Goal: Task Accomplishment & Management: Manage account settings

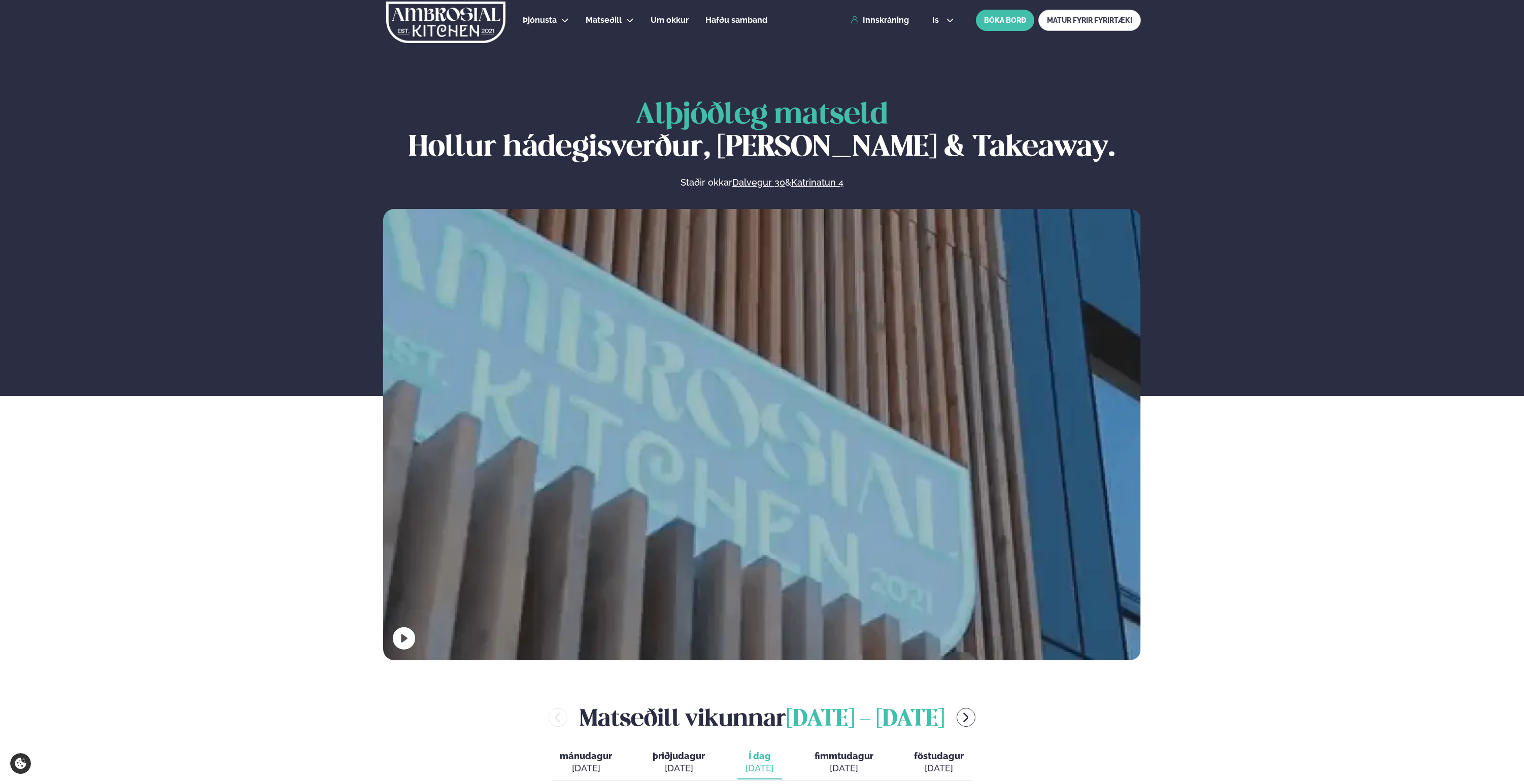
click at [901, 25] on div "Þjónusta Hádegismatur fyrir fyrirtæki Fyrirtækja veitingar Einkapartý Matseðill…" at bounding box center [762, 20] width 819 height 41
click at [890, 23] on link "Innskráning" at bounding box center [880, 20] width 59 height 9
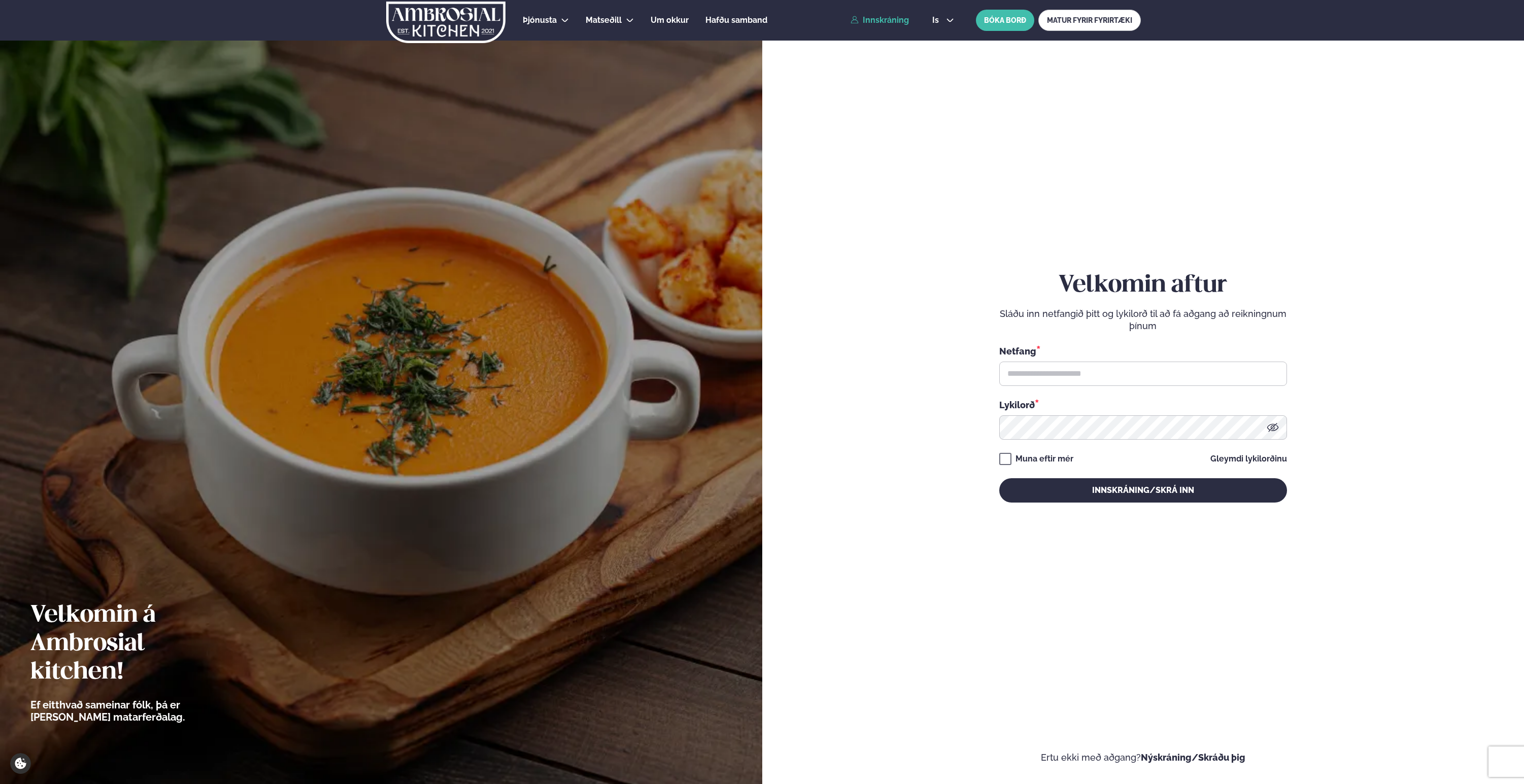
type input "**********"
click at [1129, 485] on button "Innskráning/Skrá inn" at bounding box center [1143, 490] width 288 height 24
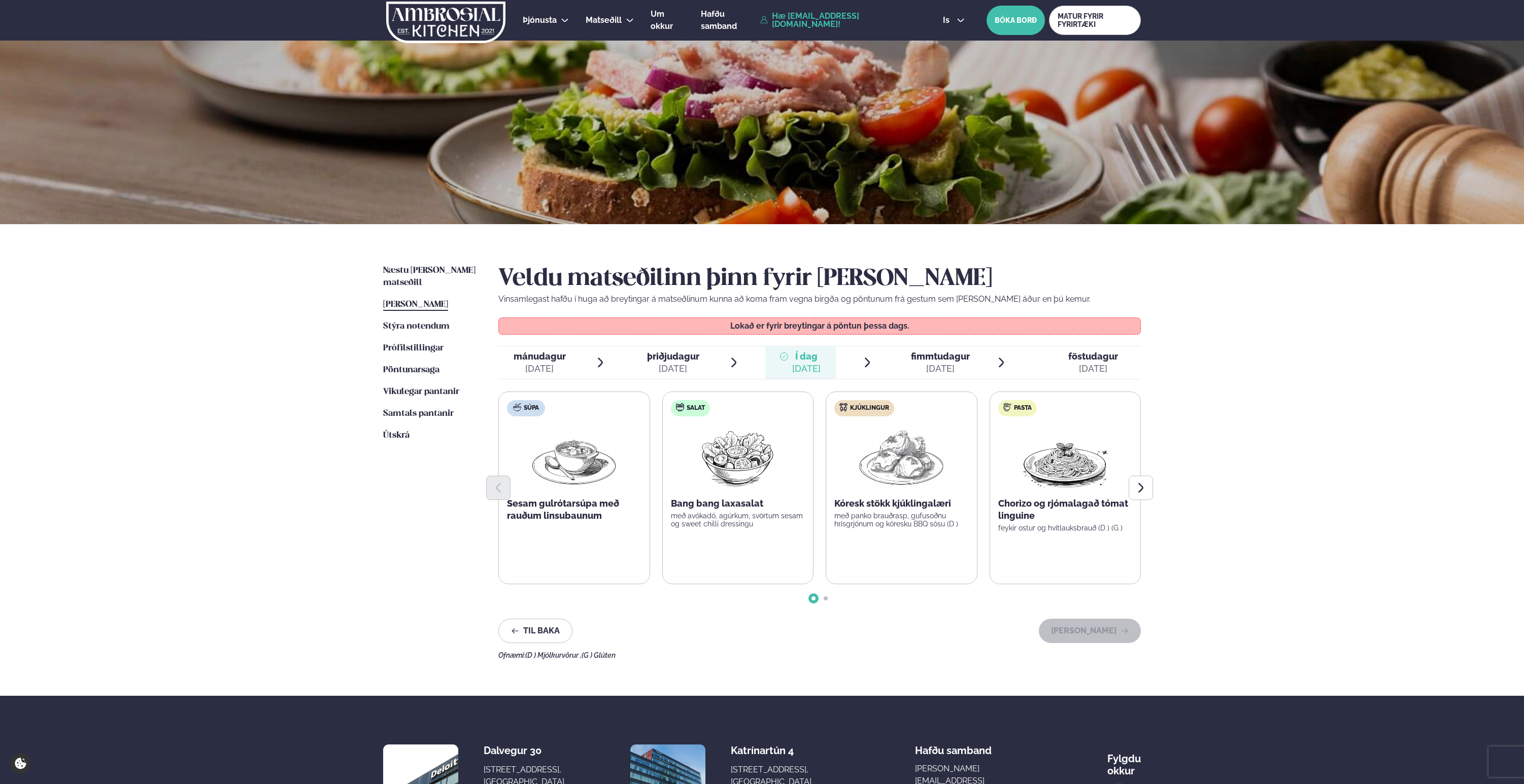
click at [573, 302] on p "Vinsamlegast hafðu í huga að breytingar á matseðlinum kunna að koma fram vegna …" at bounding box center [819, 299] width 642 height 12
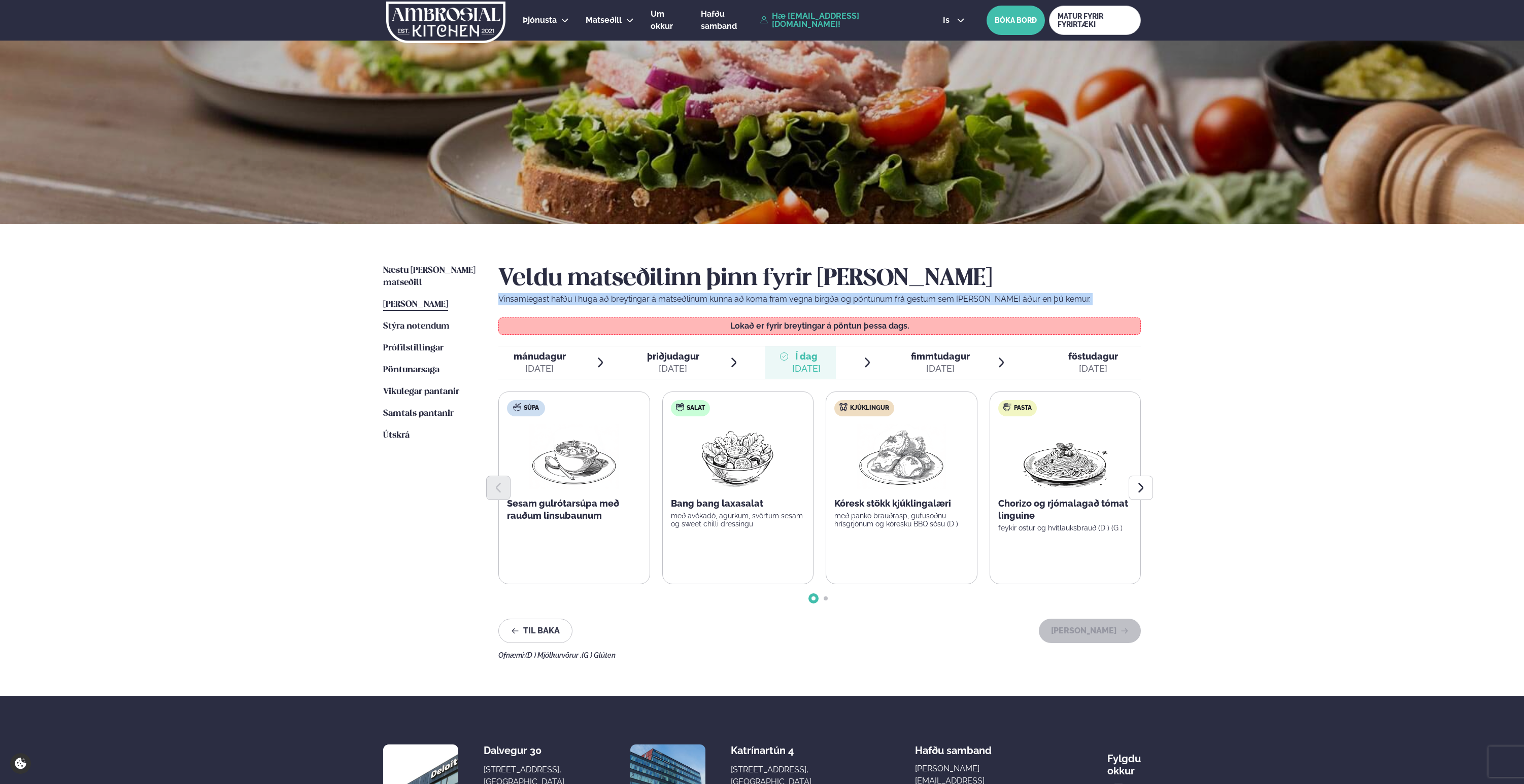
click at [573, 302] on p "Vinsamlegast hafðu í huga að breytingar á matseðlinum kunna að koma fram vegna …" at bounding box center [819, 299] width 642 height 12
click at [615, 300] on p "Vinsamlegast hafðu í huga að breytingar á matseðlinum kunna að koma fram vegna …" at bounding box center [819, 299] width 642 height 12
click at [638, 297] on p "Vinsamlegast hafðu í huga að breytingar á matseðlinum kunna að koma fram vegna …" at bounding box center [819, 299] width 642 height 12
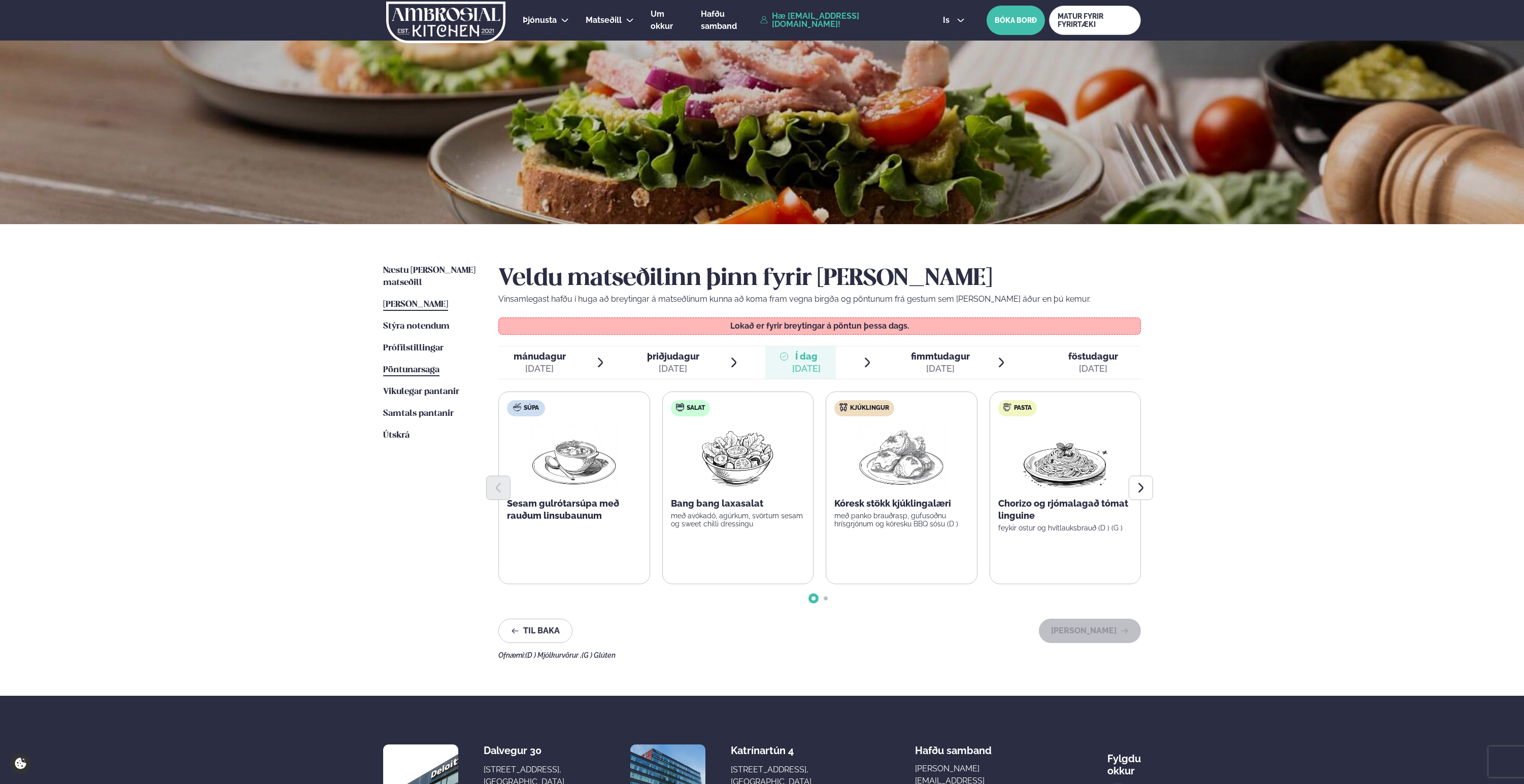
click at [411, 365] on span "Pöntunarsaga" at bounding box center [411, 370] width 56 height 9
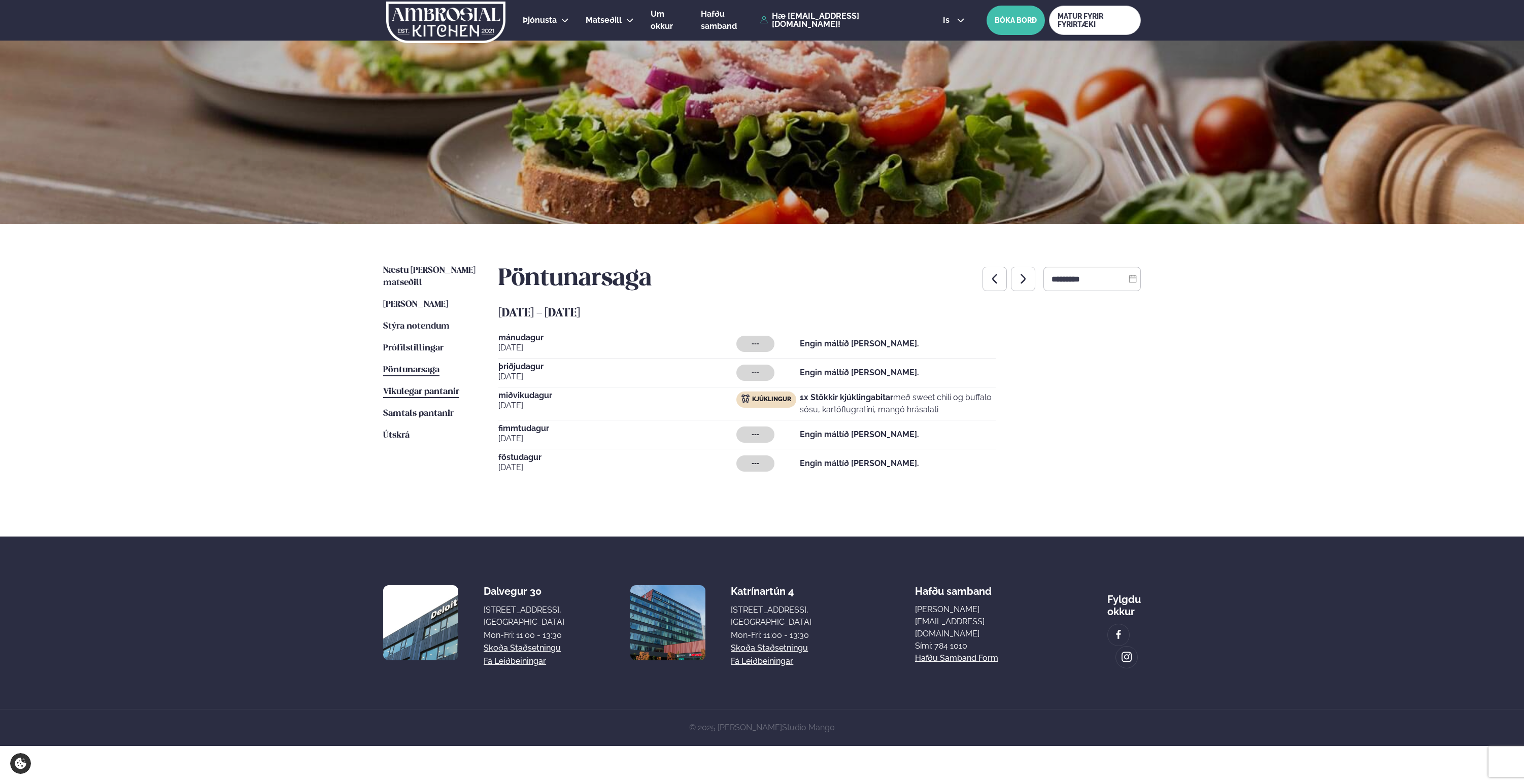
click at [414, 387] on span "Vikulegar pantanir" at bounding box center [421, 391] width 76 height 9
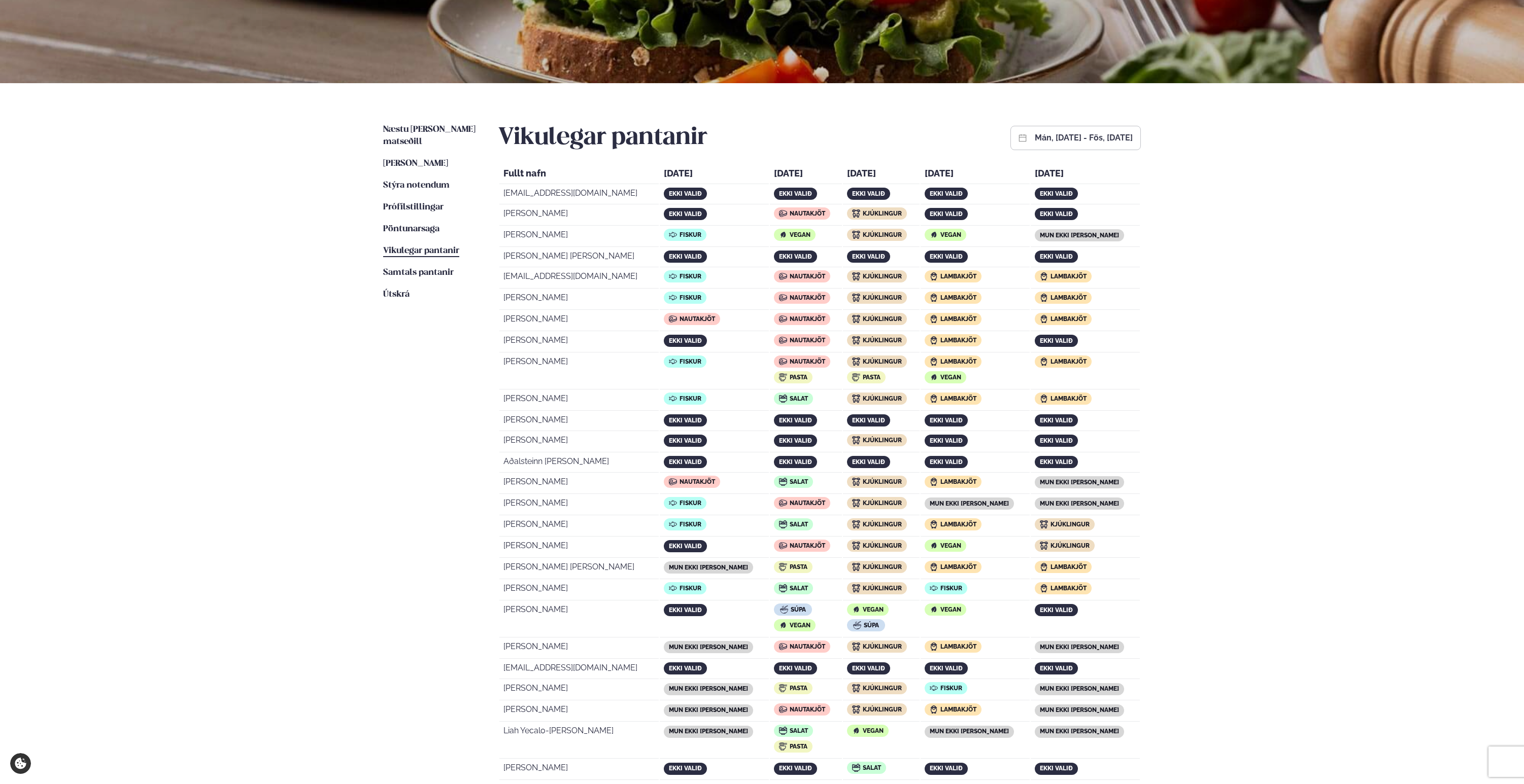
scroll to position [142, 0]
click at [976, 294] on span "Lambakjöt" at bounding box center [958, 297] width 36 height 7
click at [976, 320] on span "Lambakjöt" at bounding box center [958, 318] width 36 height 7
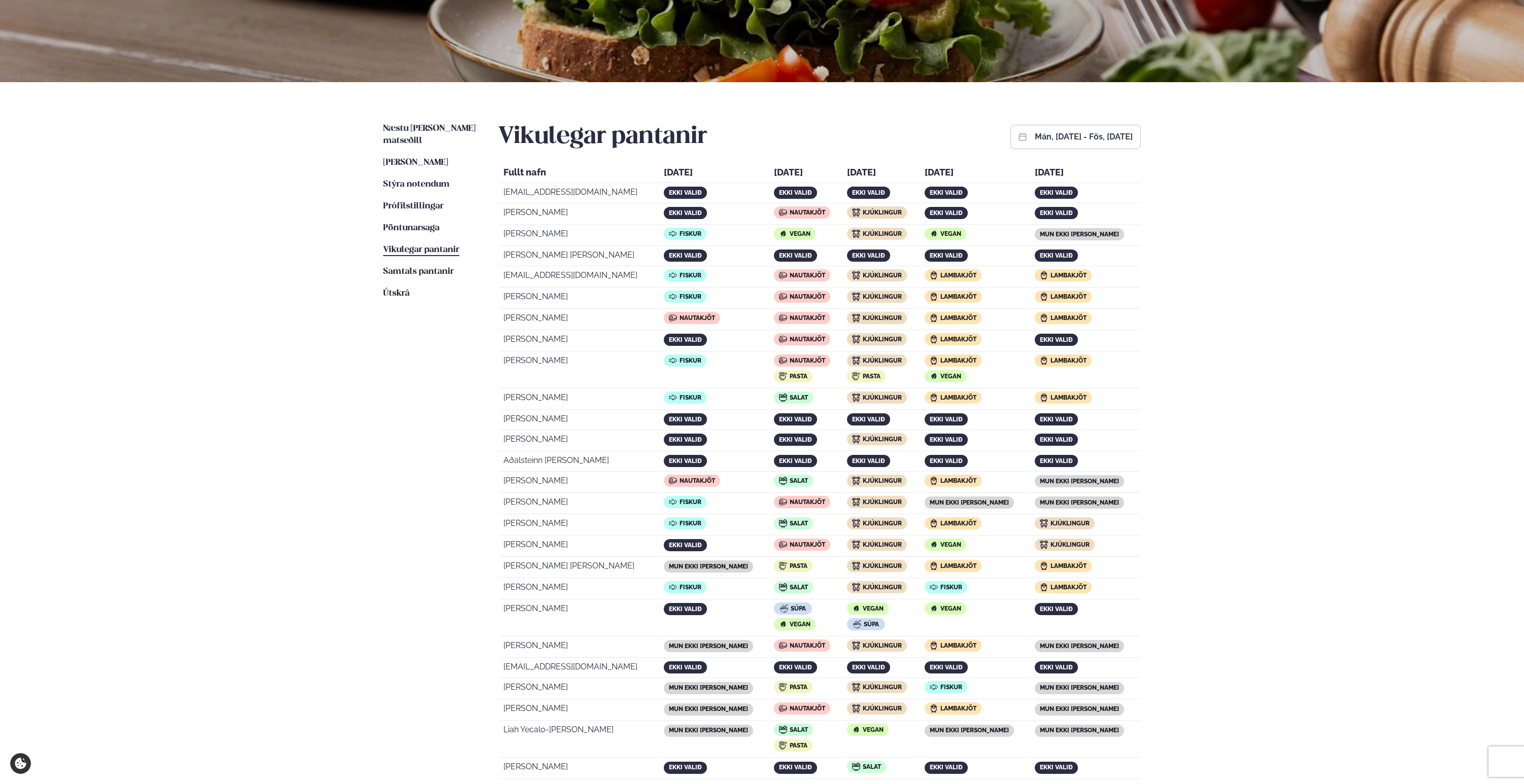
click at [976, 320] on span "Lambakjöt" at bounding box center [958, 318] width 36 height 7
